Goal: Task Accomplishment & Management: Manage account settings

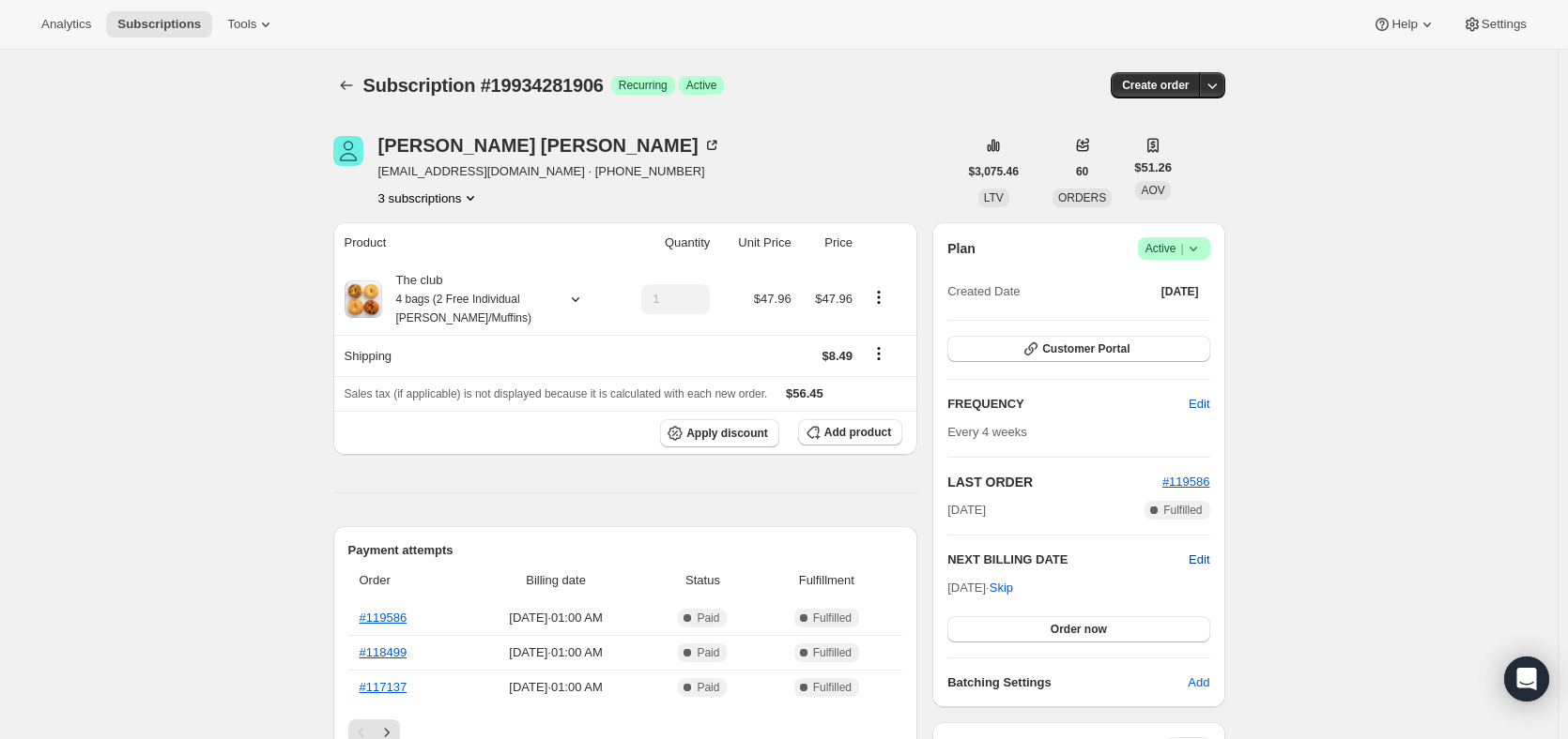
click at [1204, 557] on span "Edit" at bounding box center [1199, 560] width 21 height 19
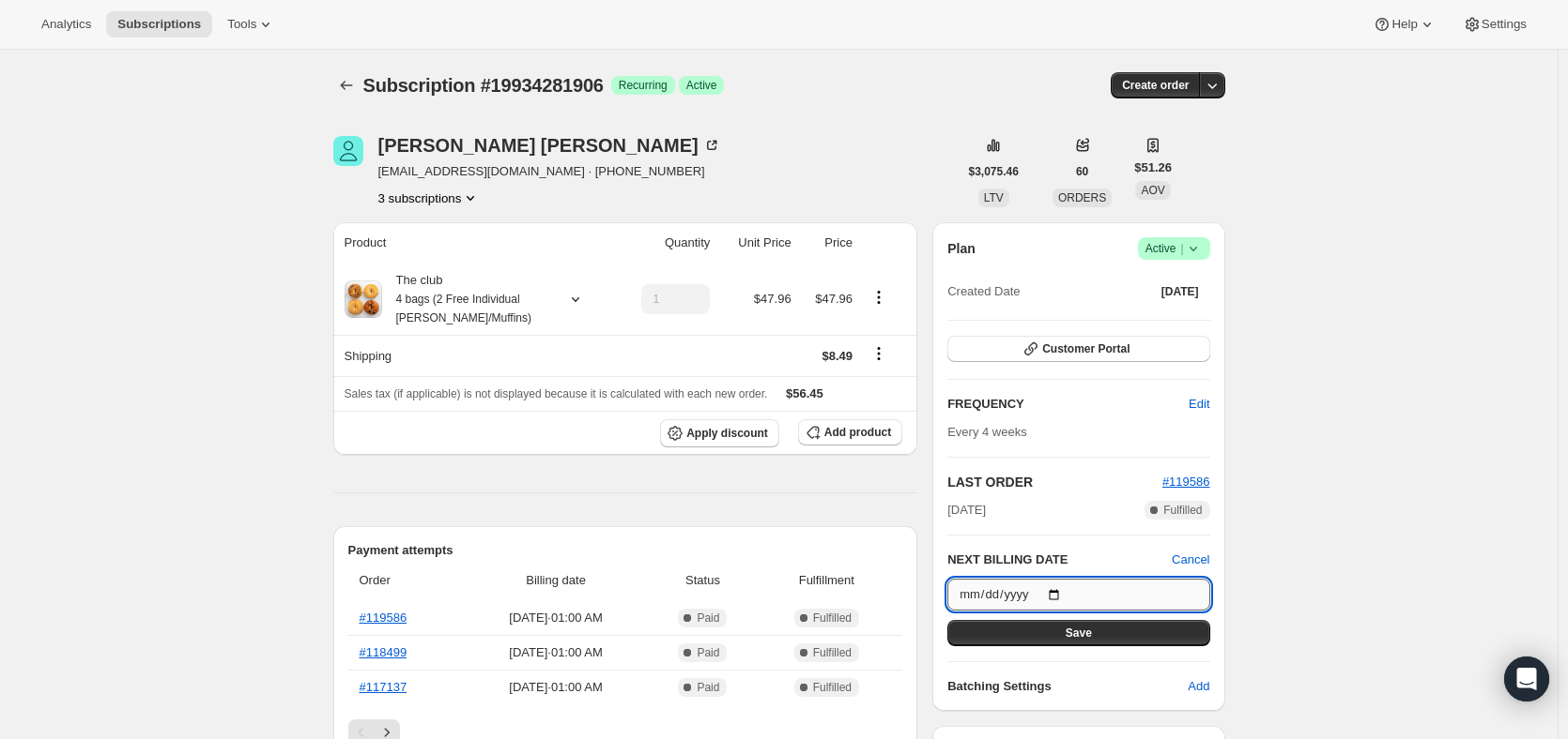
click at [1060, 591] on input "[DATE]" at bounding box center [1078, 595] width 262 height 32
type input "[DATE]"
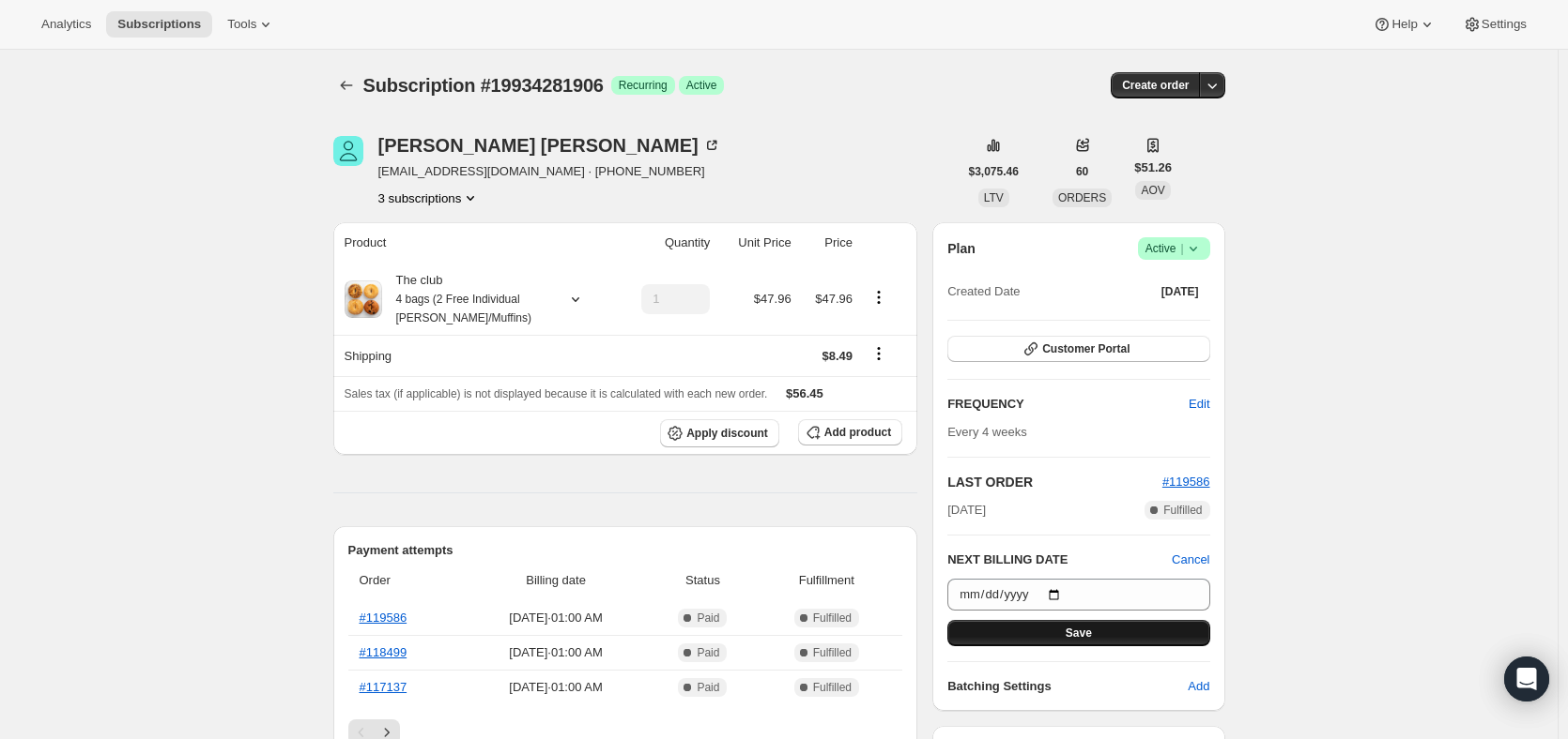
click at [1070, 623] on button "Save" at bounding box center [1078, 634] width 262 height 27
